Goal: Information Seeking & Learning: Learn about a topic

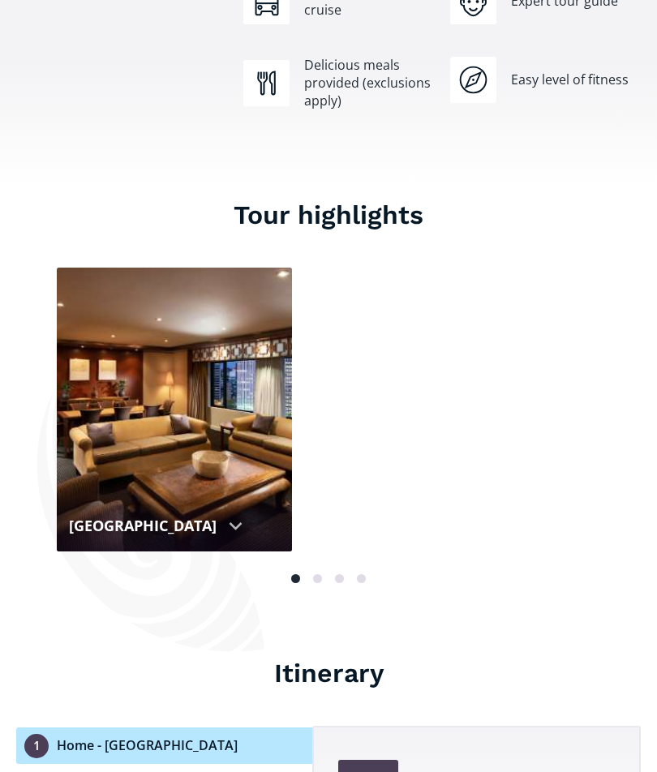
scroll to position [1601, 0]
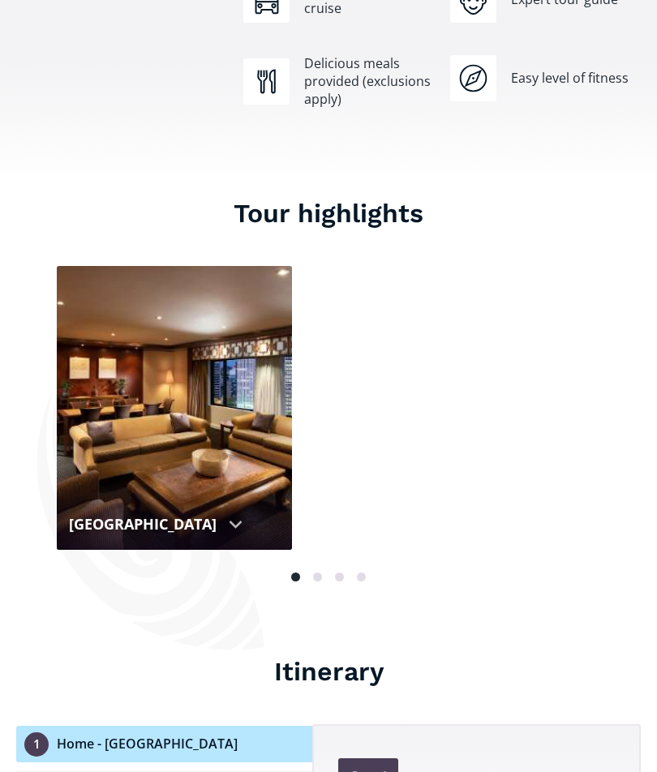
click at [313, 574] on span at bounding box center [317, 578] width 9 height 9
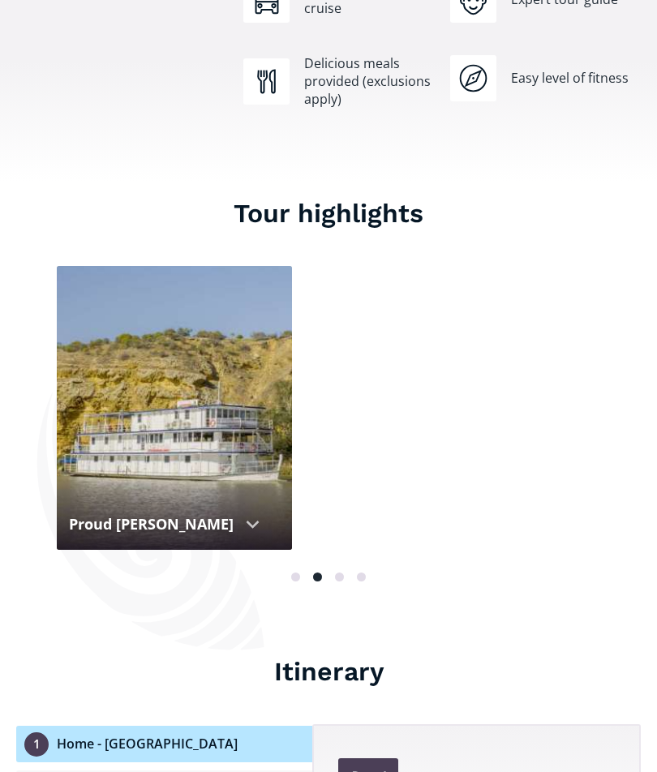
click at [329, 570] on button at bounding box center [340, 578] width 22 height 17
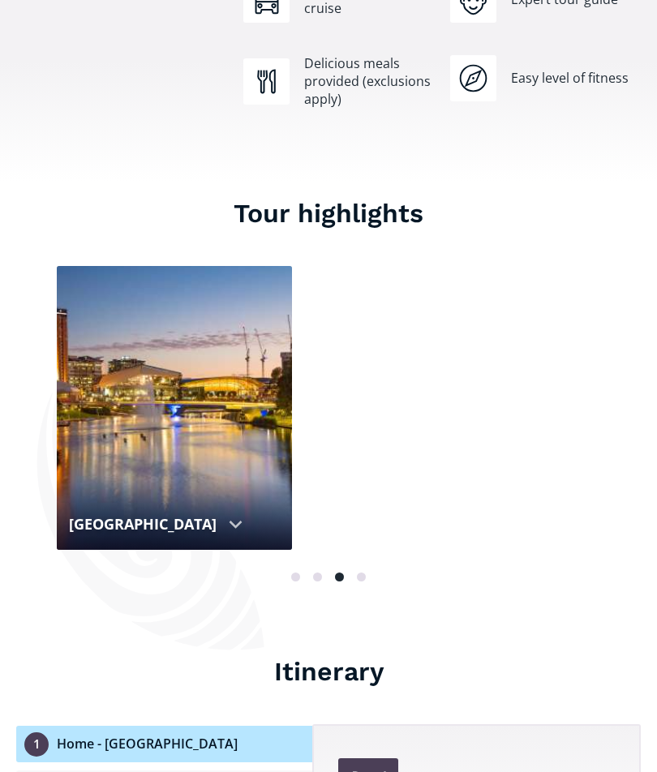
click at [359, 570] on button at bounding box center [362, 578] width 22 height 17
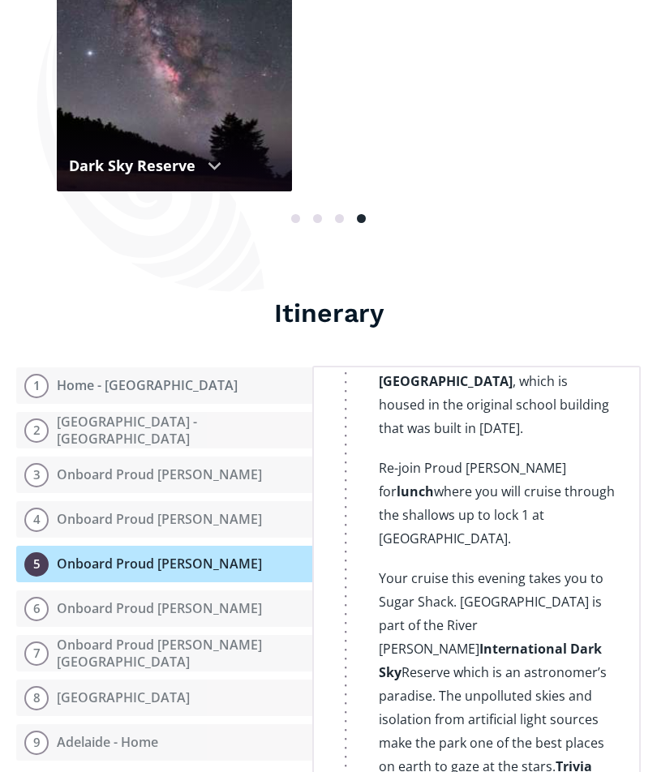
scroll to position [3086, 0]
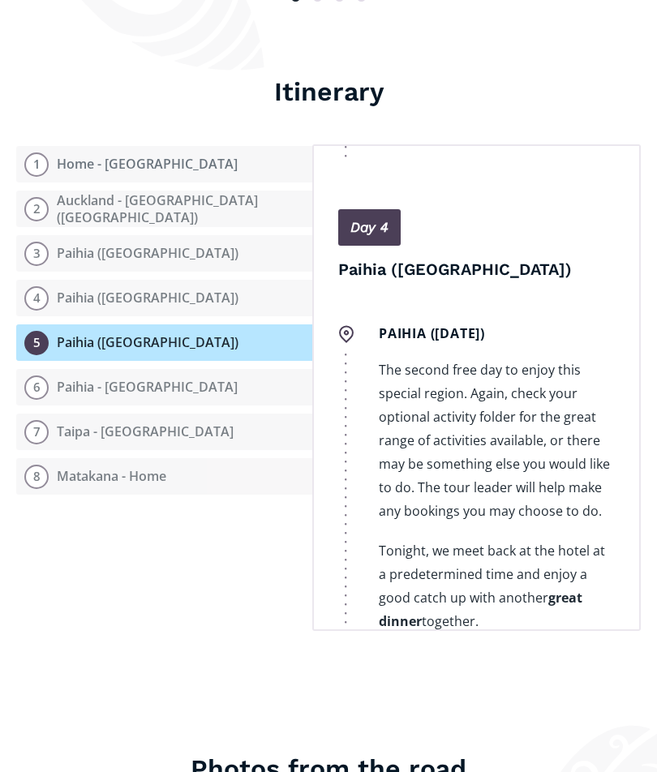
scroll to position [3349, 0]
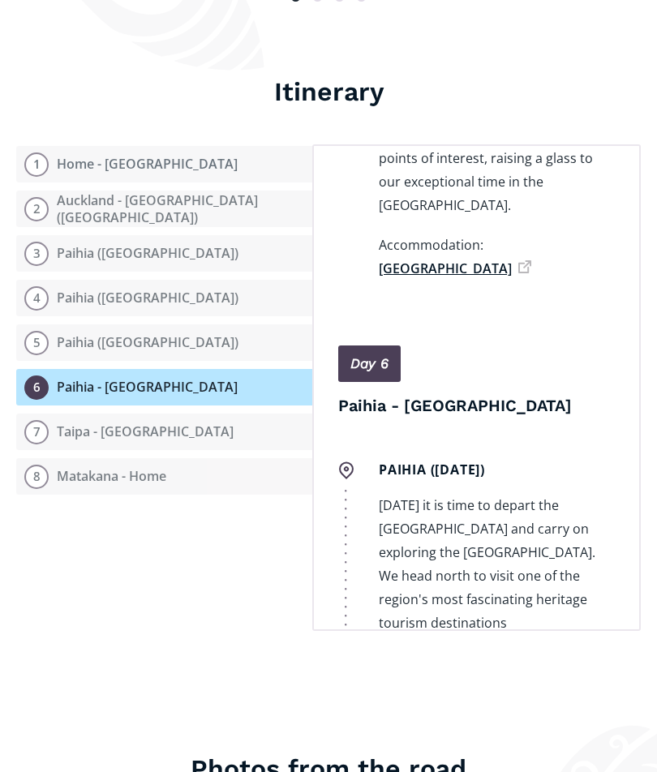
scroll to position [5606, 0]
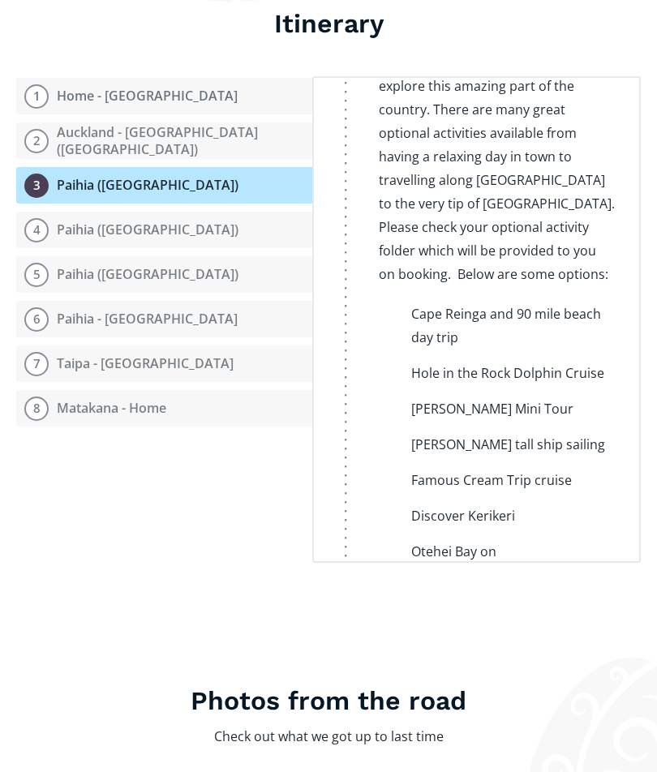
scroll to position [2399, 0]
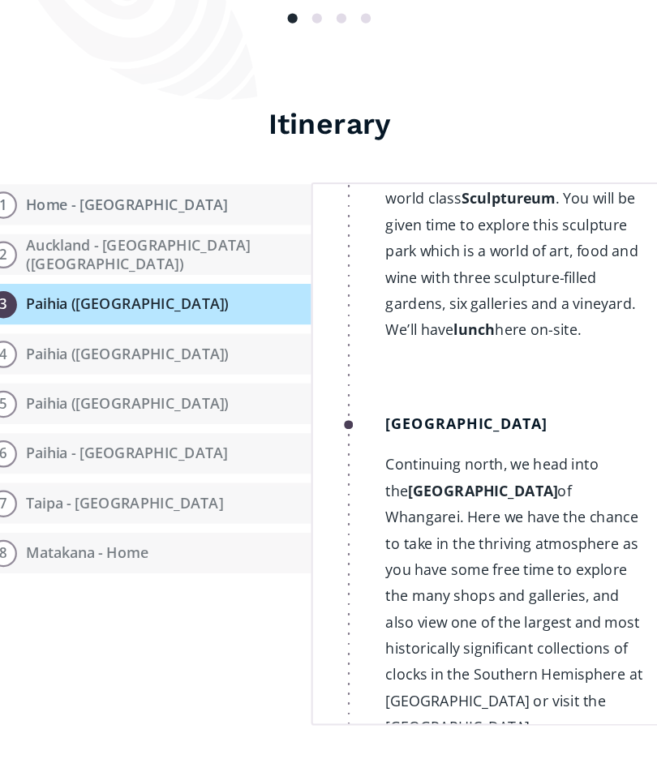
scroll to position [2361, 0]
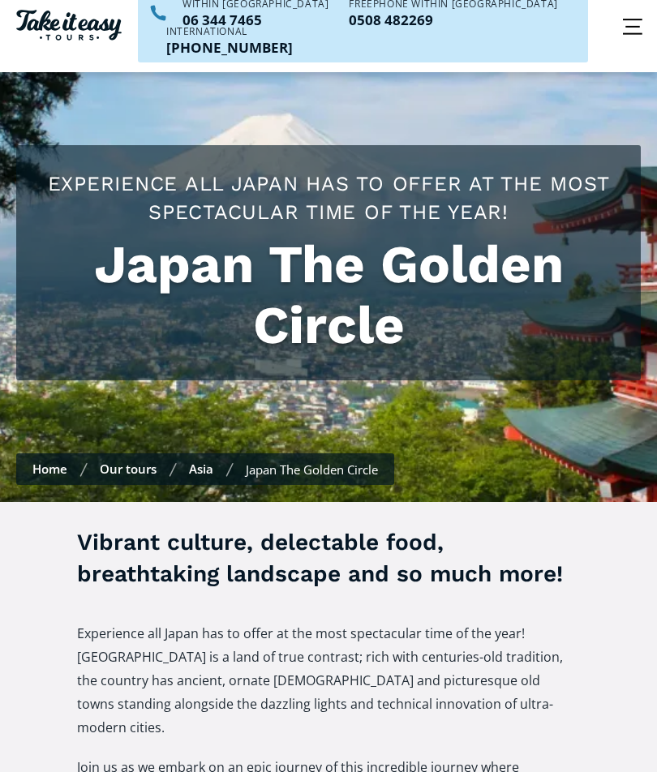
scroll to position [50, 0]
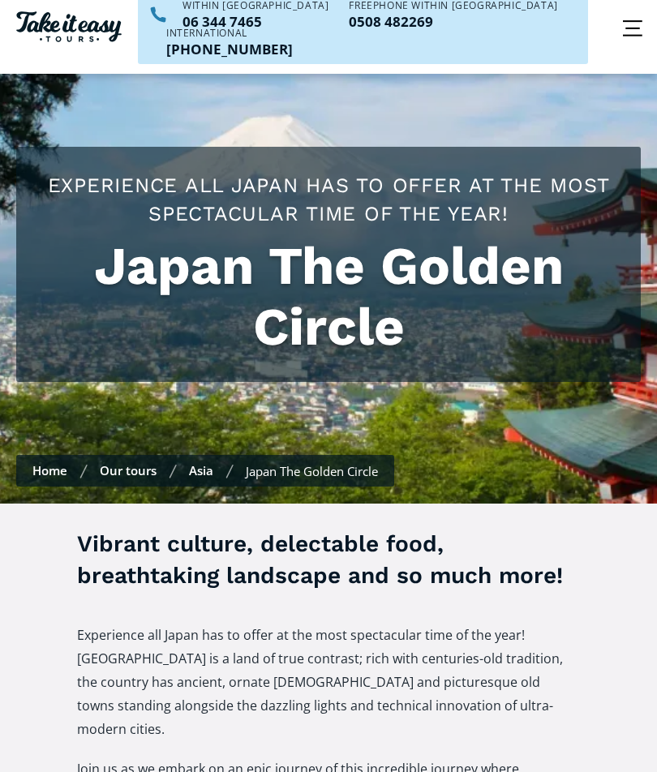
click at [123, 462] on link "Our tours" at bounding box center [128, 470] width 57 height 16
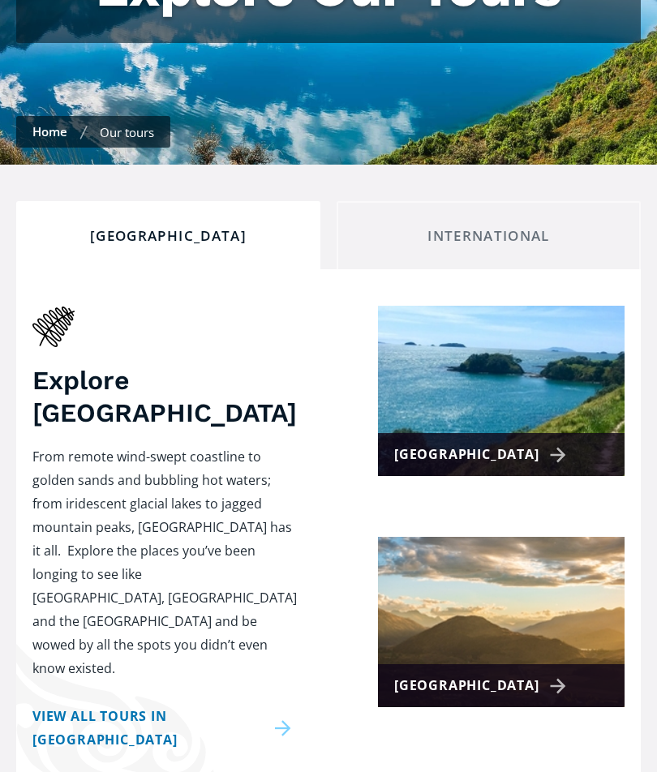
scroll to position [238, 0]
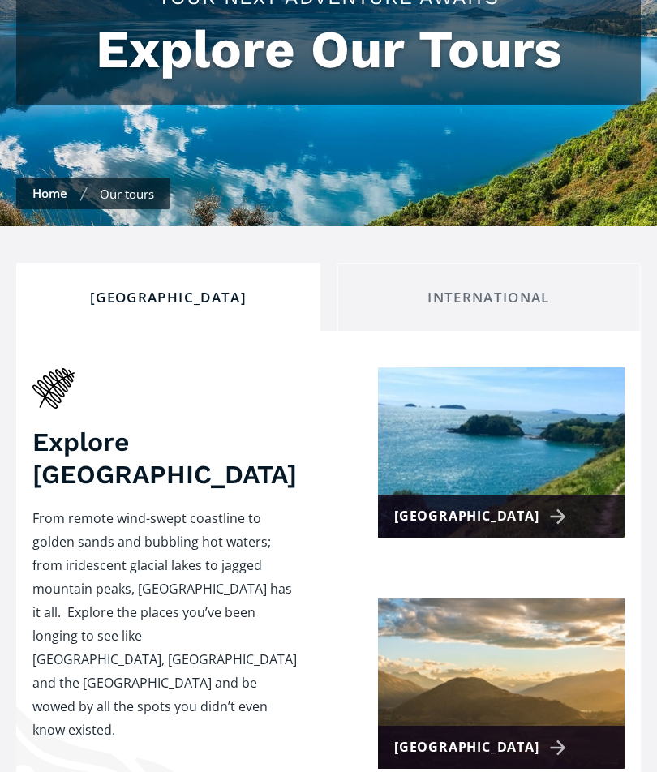
click at [467, 290] on div "International" at bounding box center [489, 299] width 277 height 18
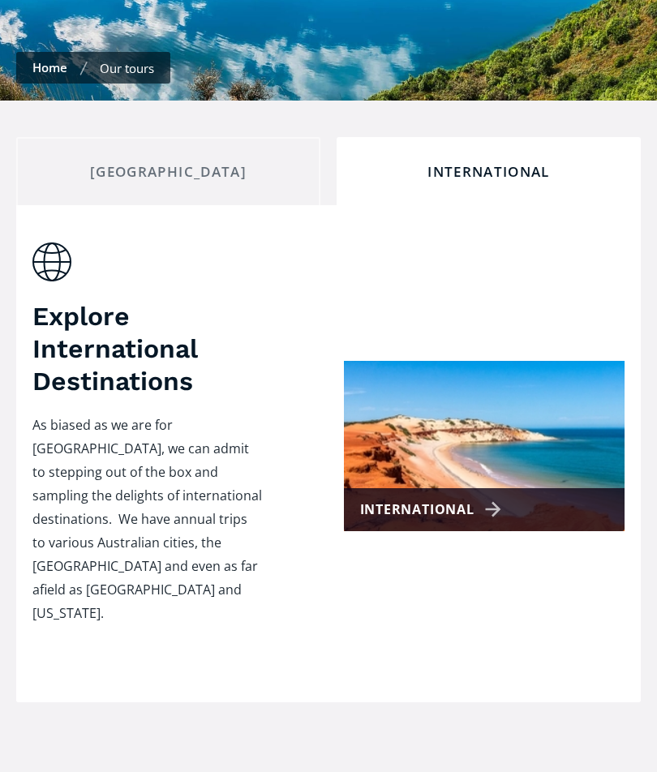
scroll to position [387, 0]
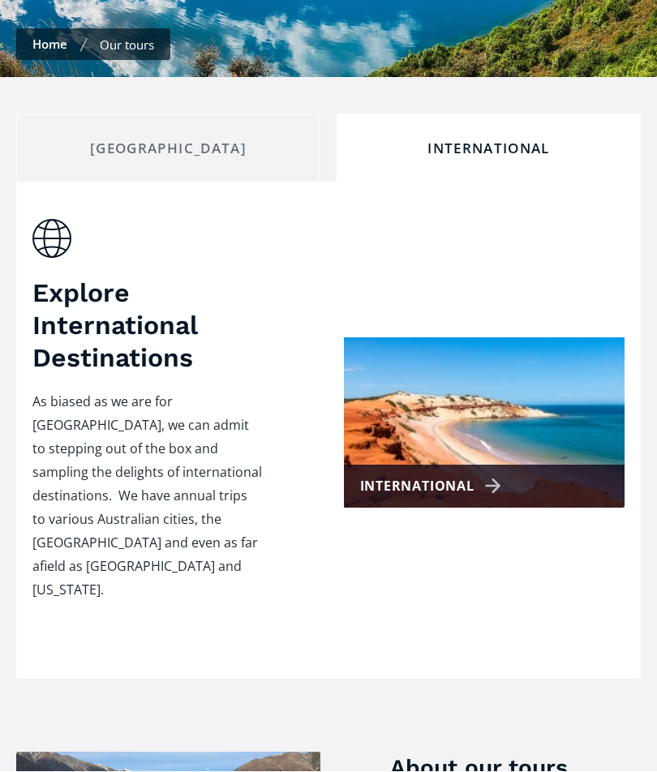
click at [487, 475] on div "International" at bounding box center [433, 487] width 147 height 24
click at [495, 475] on div "International" at bounding box center [433, 487] width 147 height 24
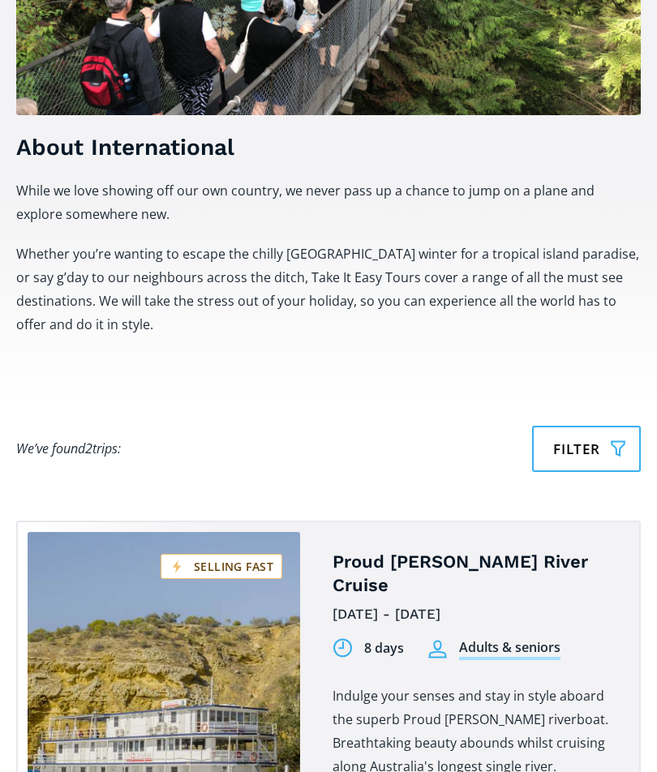
scroll to position [787, 0]
